Goal: Task Accomplishment & Management: Complete application form

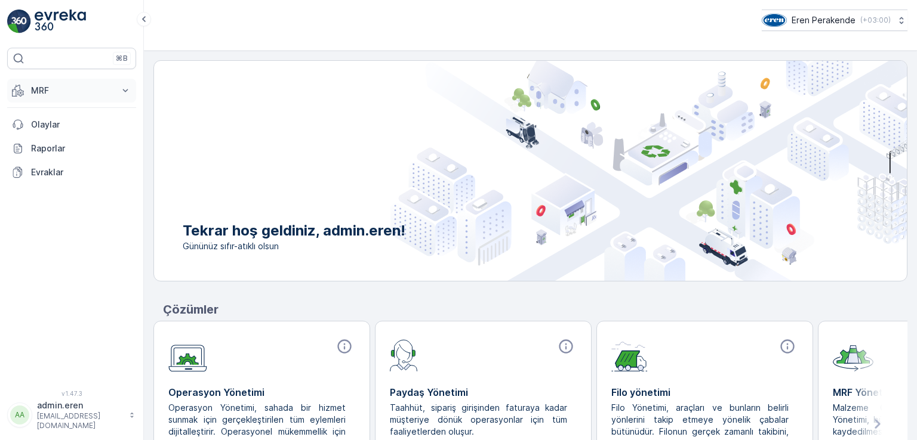
click at [53, 91] on p "MRF" at bounding box center [71, 91] width 81 height 12
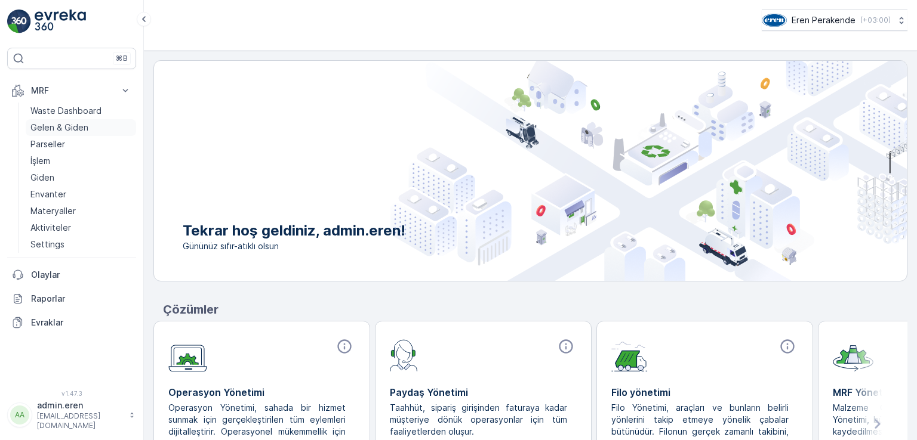
click at [74, 132] on p "Gelen & Giden" at bounding box center [59, 128] width 58 height 12
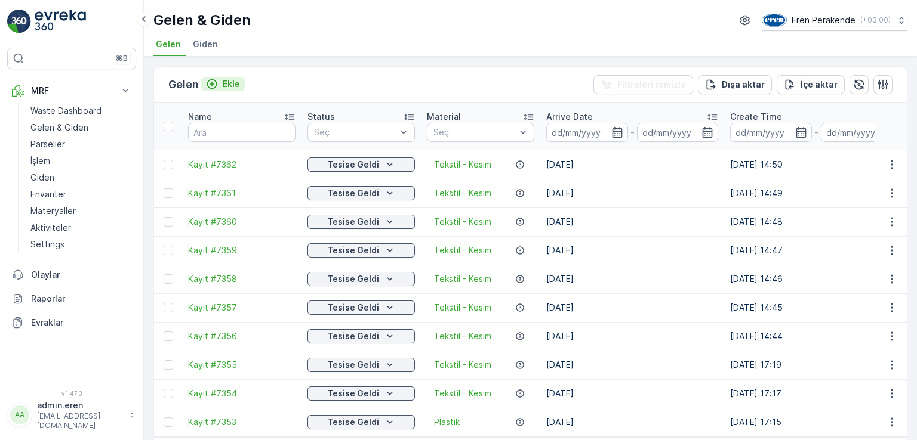
click at [238, 79] on p "Ekle" at bounding box center [231, 84] width 17 height 12
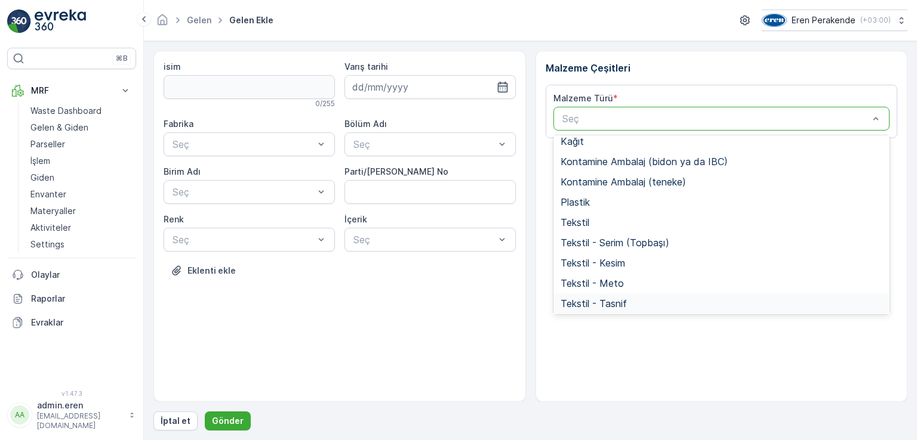
scroll to position [232, 0]
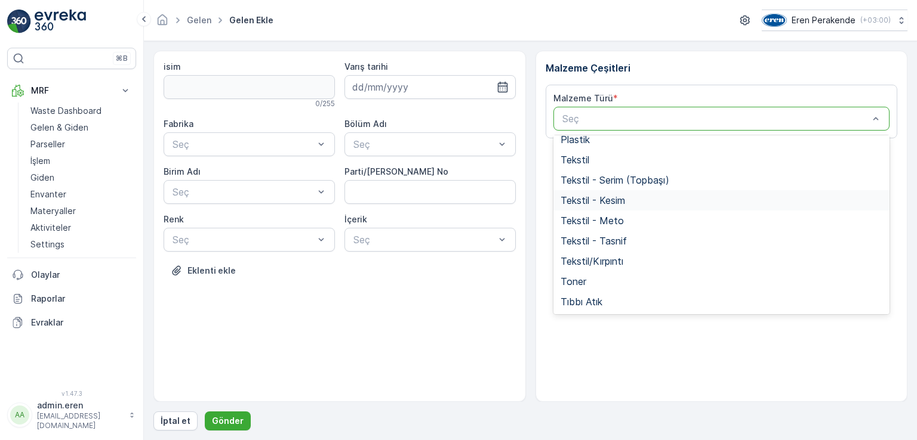
click at [628, 199] on div "Tekstil - Kesim" at bounding box center [721, 200] width 322 height 11
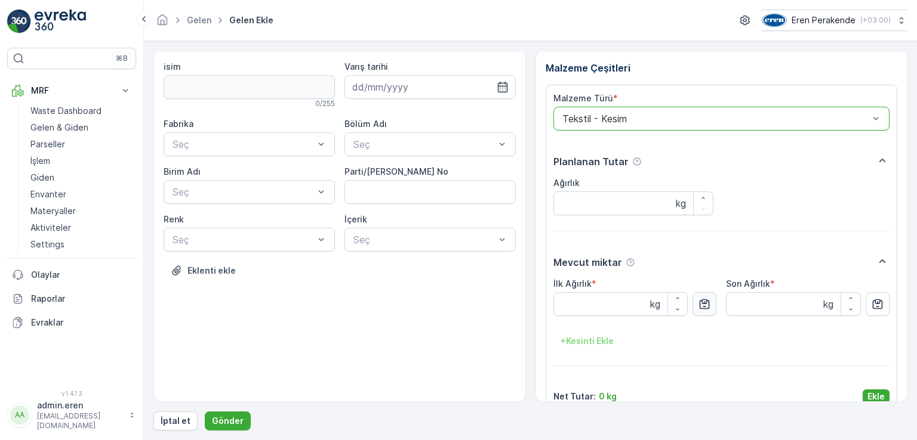
click at [699, 302] on icon "button" at bounding box center [704, 304] width 12 height 12
type Ağırlık "88.34"
drag, startPoint x: 819, startPoint y: 197, endPoint x: 803, endPoint y: 258, distance: 62.8
click at [819, 199] on div "Ağırlık kg" at bounding box center [721, 196] width 337 height 38
click at [702, 310] on icon "button" at bounding box center [704, 304] width 12 height 12
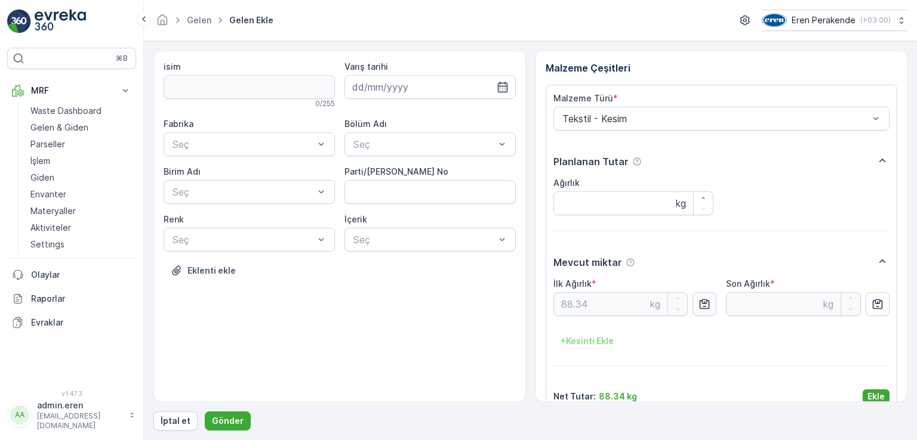
click at [706, 310] on icon "button" at bounding box center [704, 304] width 12 height 12
